Goal: Task Accomplishment & Management: Use online tool/utility

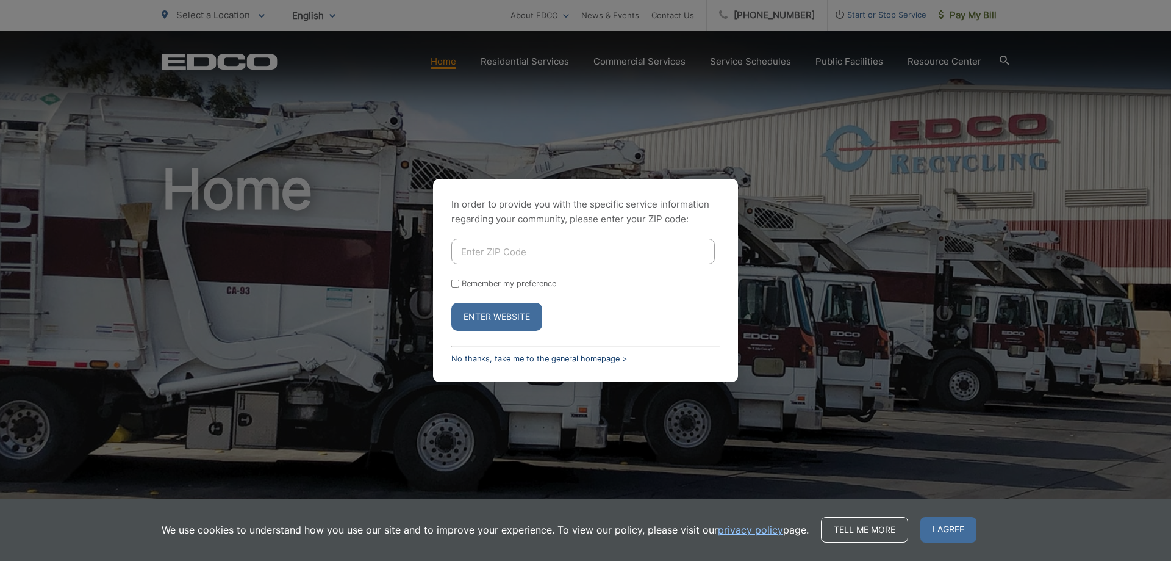
click at [472, 357] on link "No thanks, take me to the general homepage >" at bounding box center [539, 358] width 176 height 9
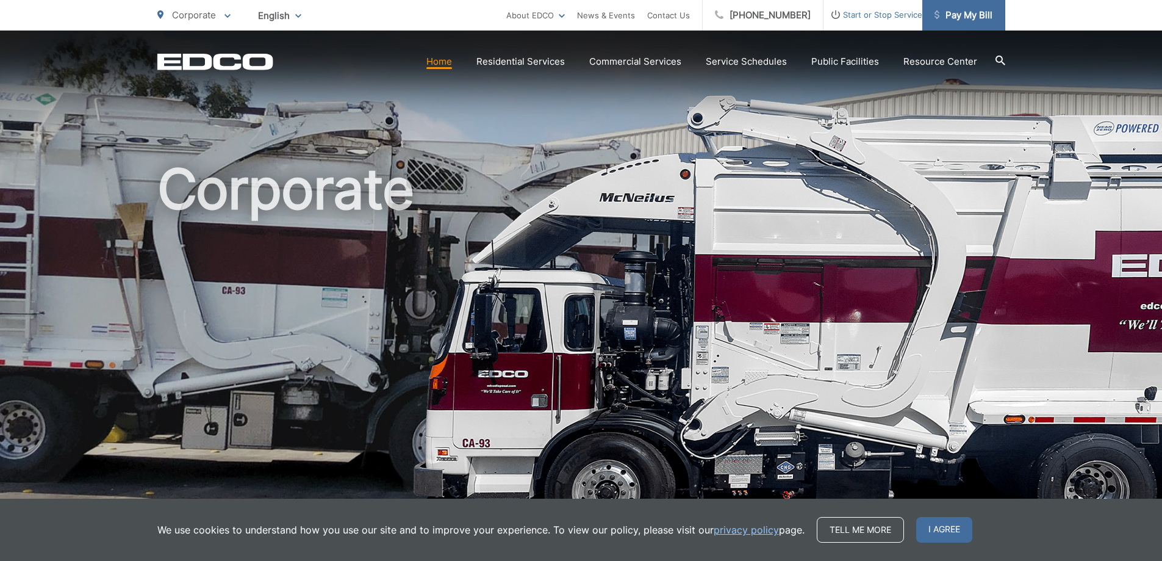
click at [967, 15] on span "Pay My Bill" at bounding box center [963, 15] width 58 height 15
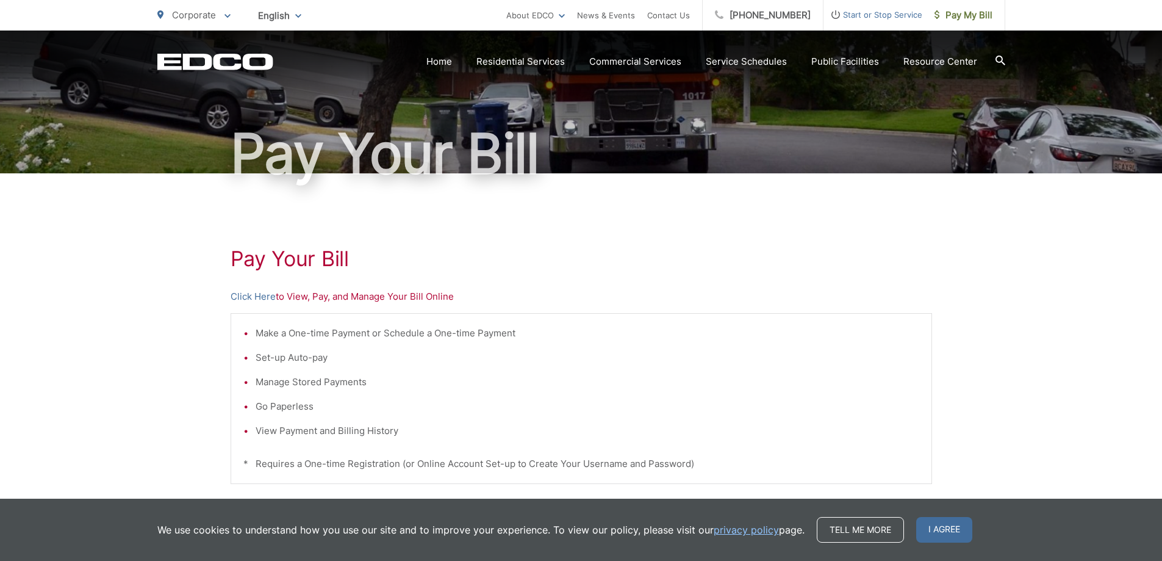
scroll to position [183, 0]
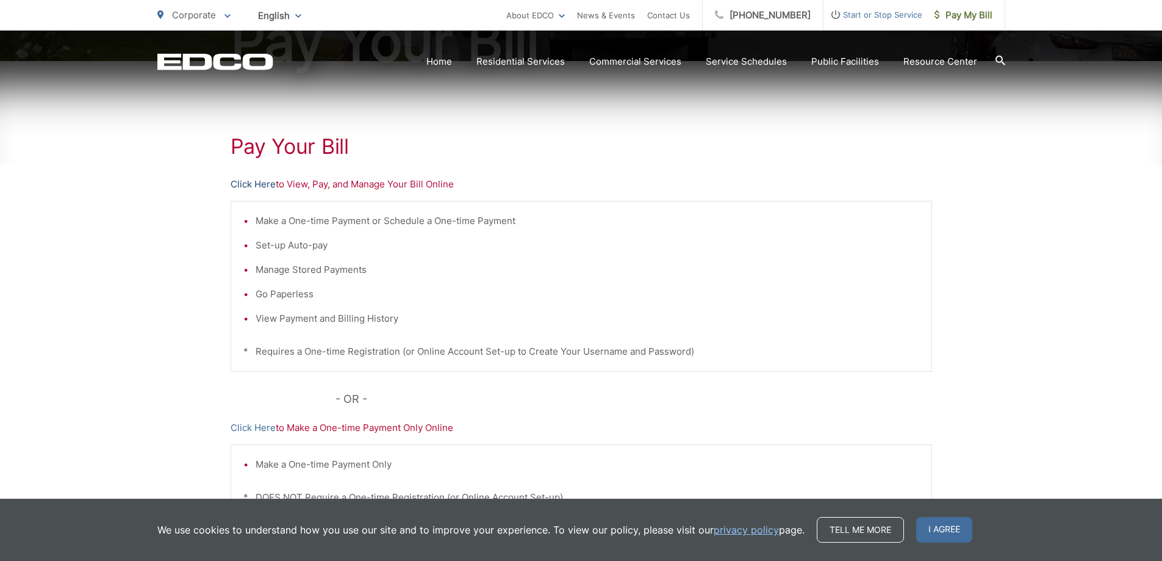
click at [254, 181] on link "Click Here" at bounding box center [253, 184] width 45 height 15
